Goal: Information Seeking & Learning: Learn about a topic

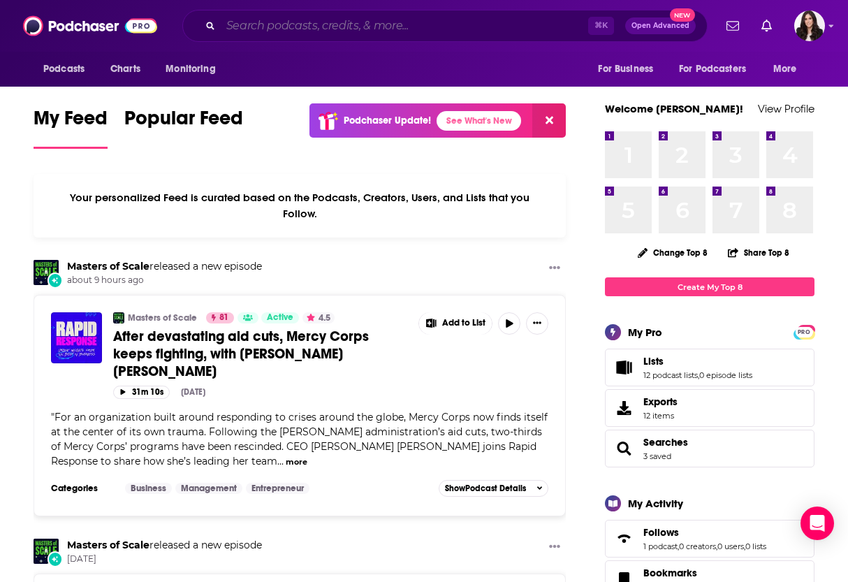
click at [416, 31] on input "Search podcasts, credits, & more..." at bounding box center [405, 26] width 368 height 22
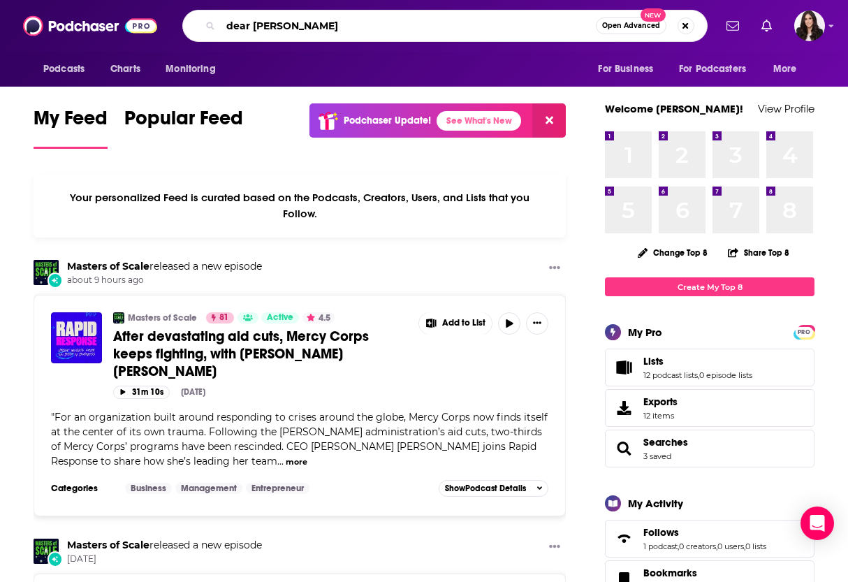
type input "dear [PERSON_NAME]"
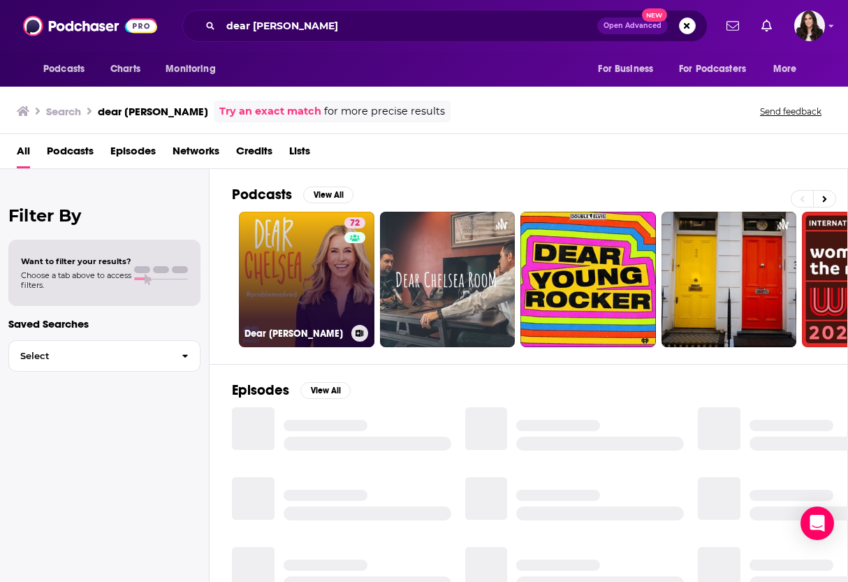
click at [273, 263] on link "72 Dear [PERSON_NAME]" at bounding box center [307, 280] width 136 height 136
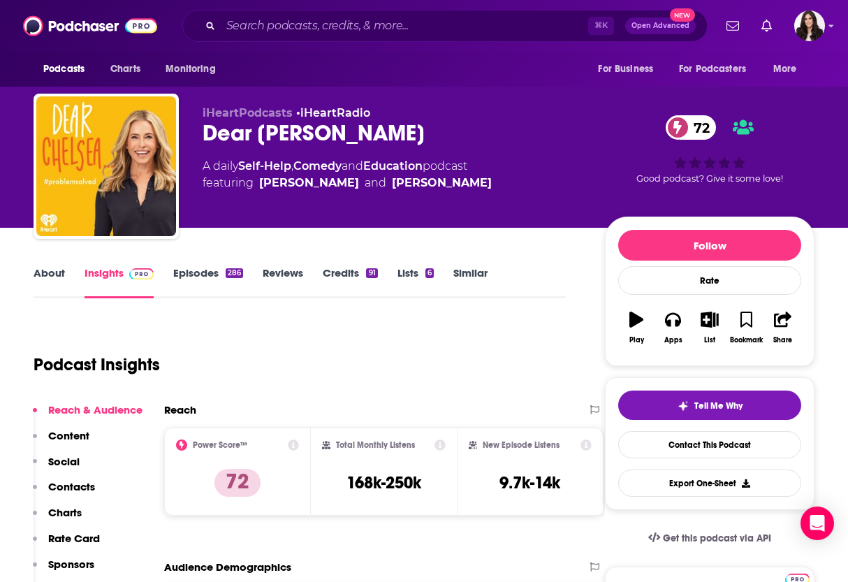
click at [55, 273] on link "About" at bounding box center [49, 282] width 31 height 32
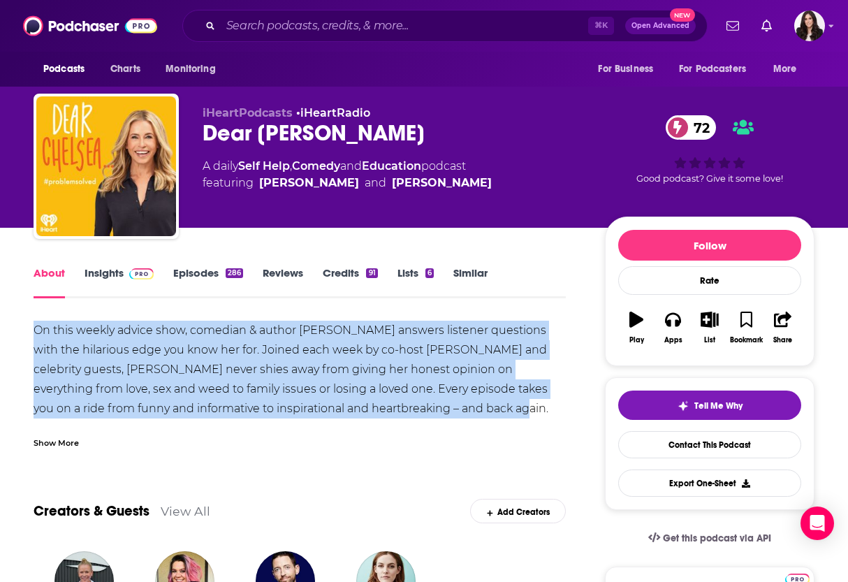
drag, startPoint x: 27, startPoint y: 330, endPoint x: 449, endPoint y: 406, distance: 428.2
copy div "On this weekly advice show, comedian & author [PERSON_NAME] answers listener qu…"
click at [270, 32] on input "Search podcasts, credits, & more..." at bounding box center [405, 26] width 368 height 22
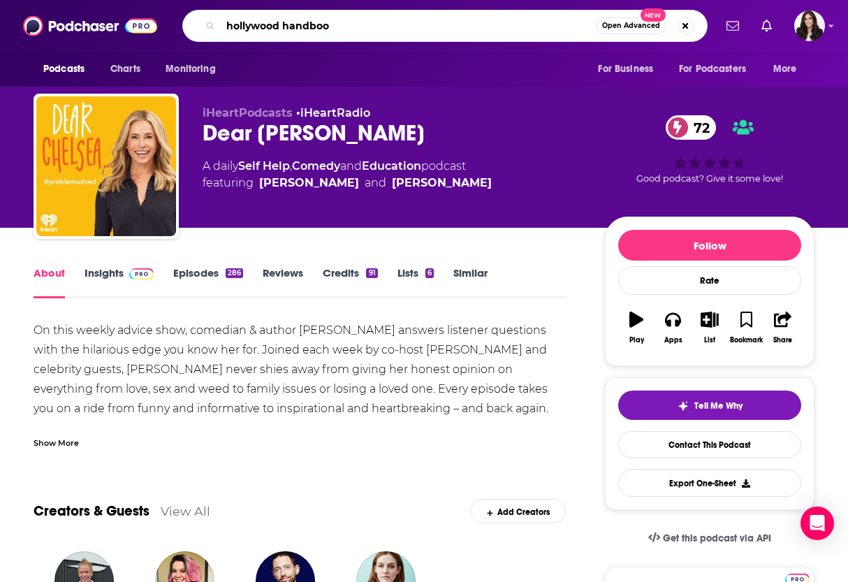
type input "hollywood handbook"
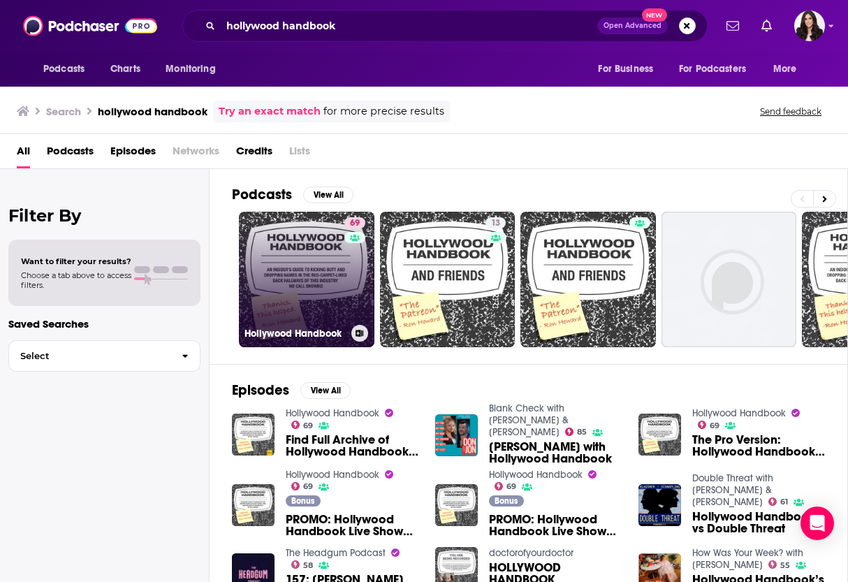
click at [308, 271] on link "69 Hollywood Handbook" at bounding box center [307, 280] width 136 height 136
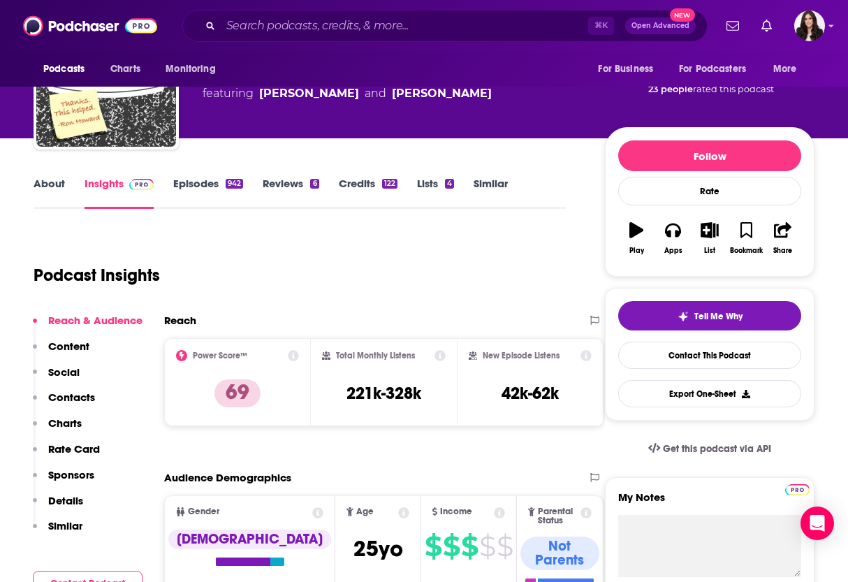
scroll to position [91, 0]
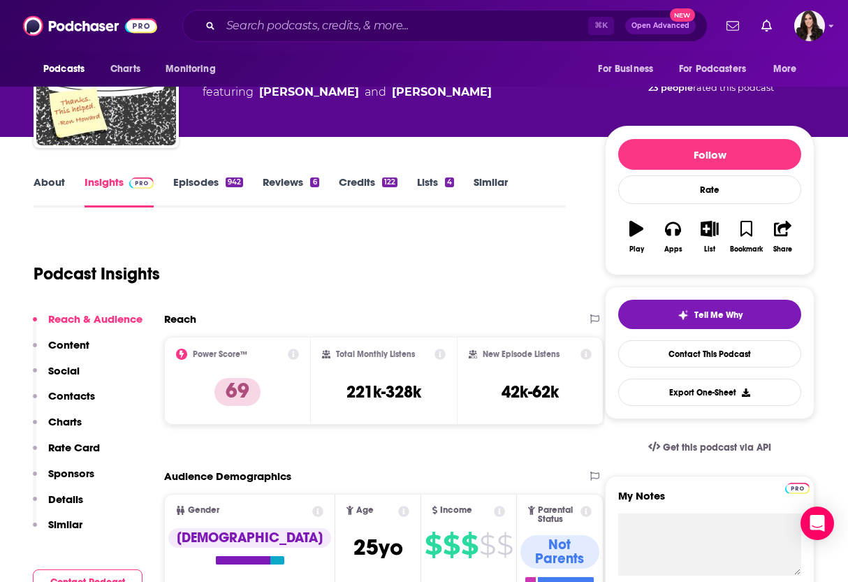
click at [52, 180] on link "About" at bounding box center [49, 191] width 31 height 32
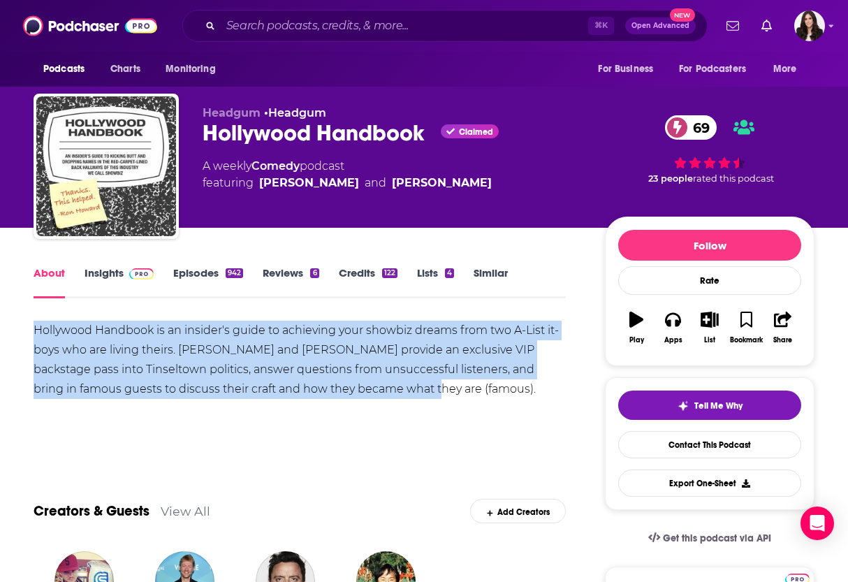
drag, startPoint x: 33, startPoint y: 330, endPoint x: 415, endPoint y: 388, distance: 386.6
copy div "Hollywood Handbook is an insider's guide to achieving your showbiz dreams from …"
drag, startPoint x: 509, startPoint y: 178, endPoint x: 256, endPoint y: 176, distance: 252.3
click at [256, 176] on div "A weekly Comedy podcast featuring [PERSON_NAME] and [PERSON_NAME]" at bounding box center [393, 175] width 380 height 34
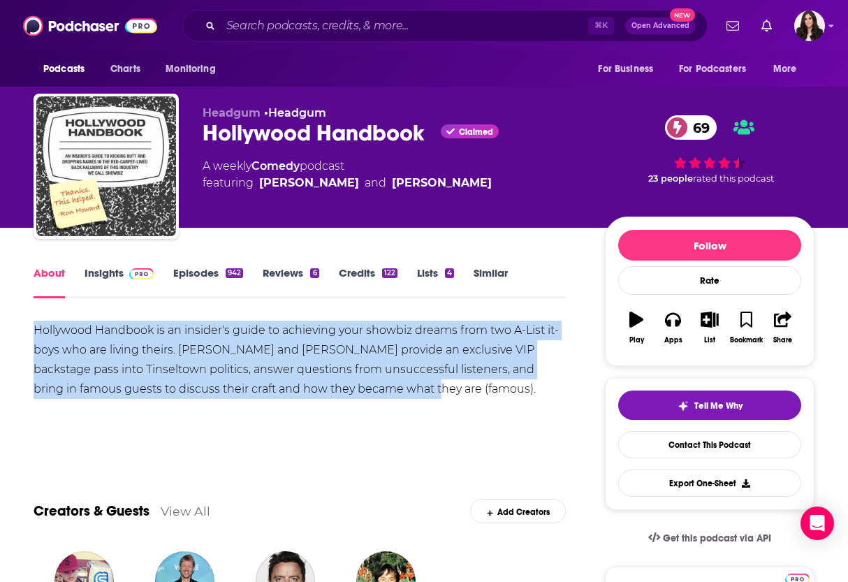
copy span "[PERSON_NAME] and [PERSON_NAME]"
